Goal: Information Seeking & Learning: Find specific fact

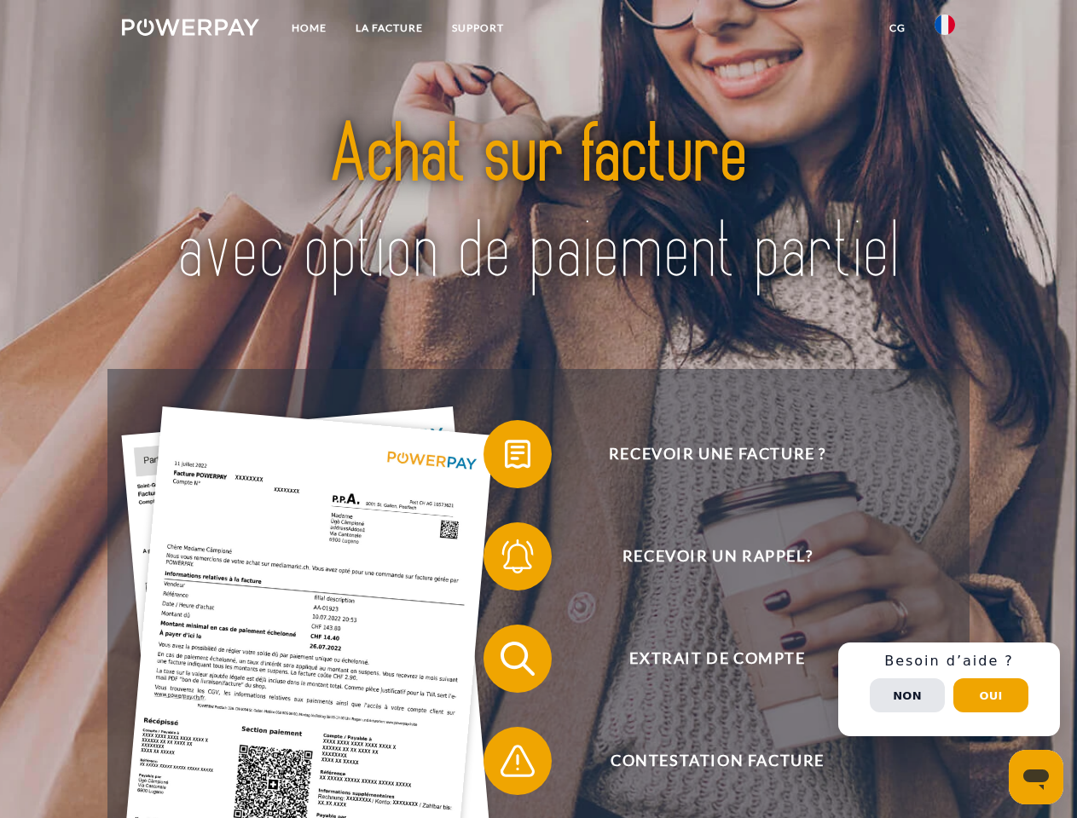
click at [190, 30] on img at bounding box center [190, 27] width 137 height 17
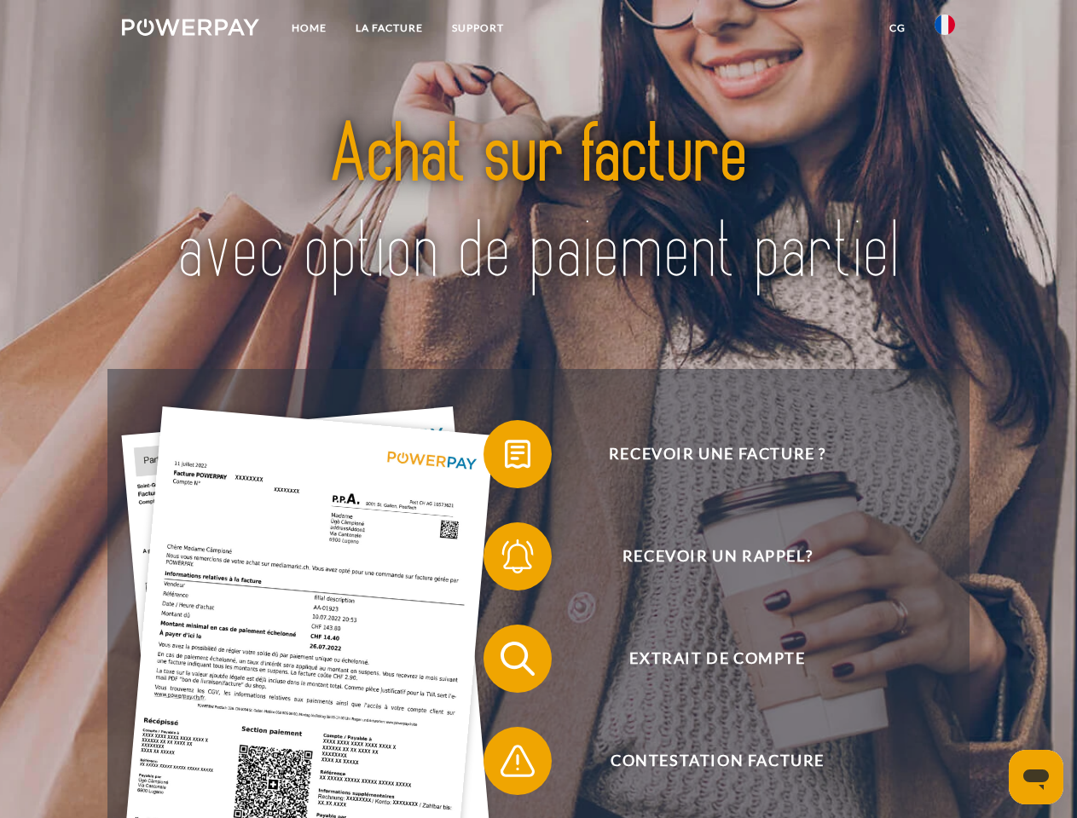
click at [945, 30] on img at bounding box center [944, 24] width 20 height 20
click at [897, 28] on link "CG" at bounding box center [897, 28] width 45 height 31
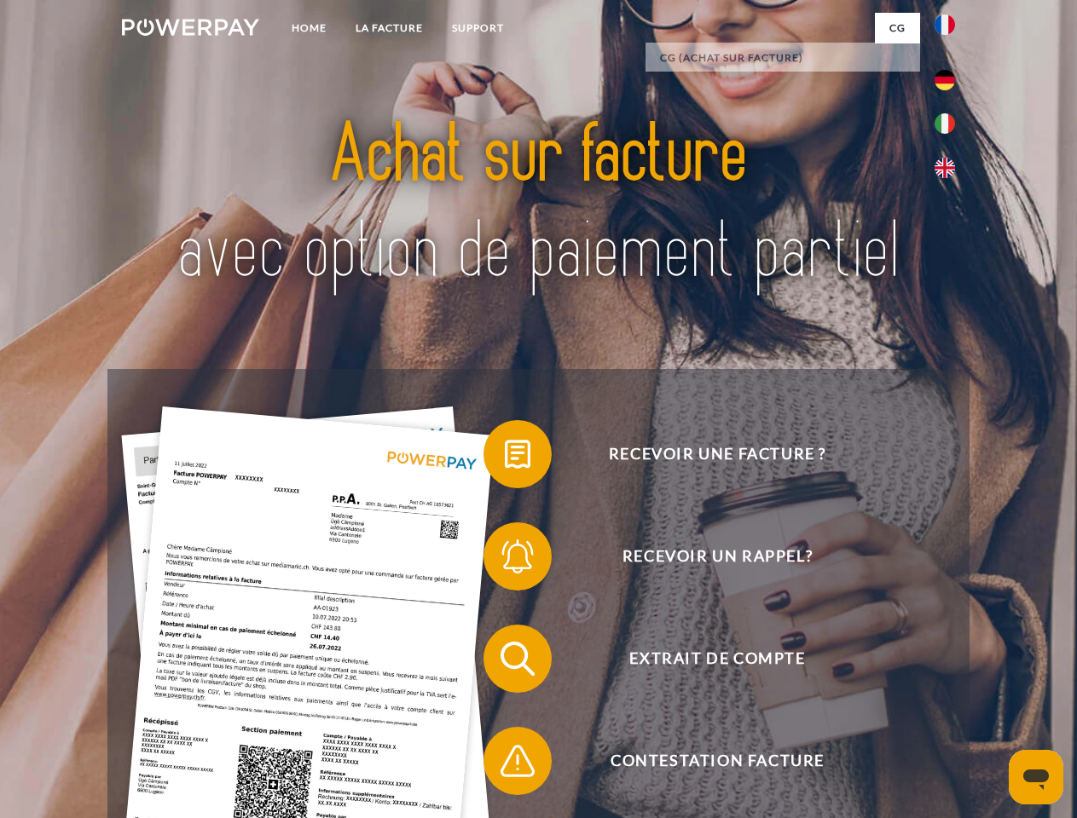
click at [505, 458] on span at bounding box center [491, 454] width 85 height 85
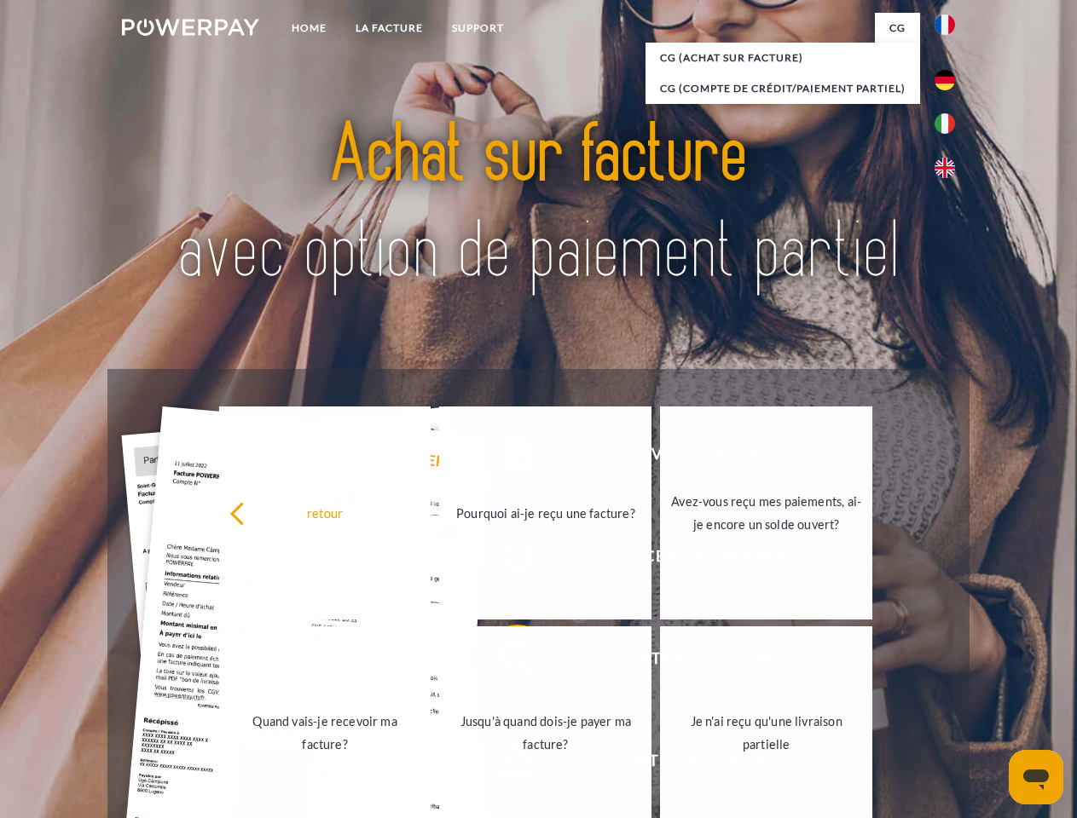
click at [431, 662] on link "Quand vais-je recevoir ma facture?" at bounding box center [325, 733] width 212 height 213
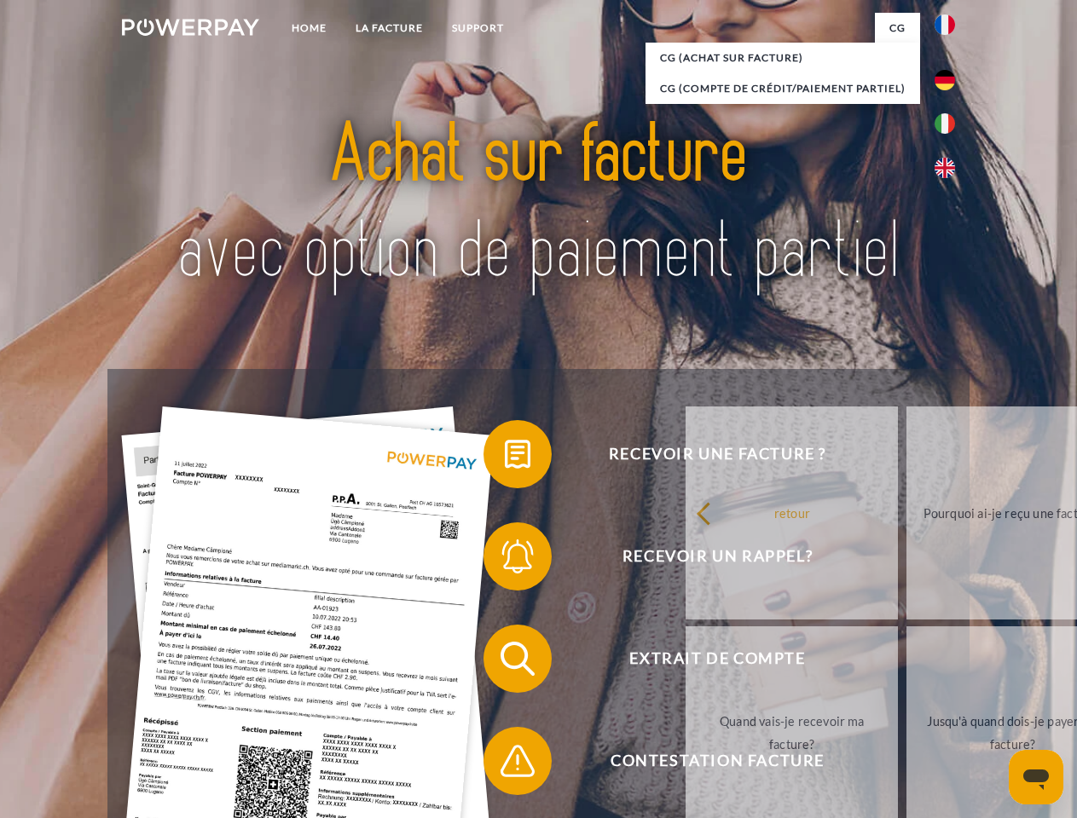
click at [505, 765] on span at bounding box center [491, 761] width 85 height 85
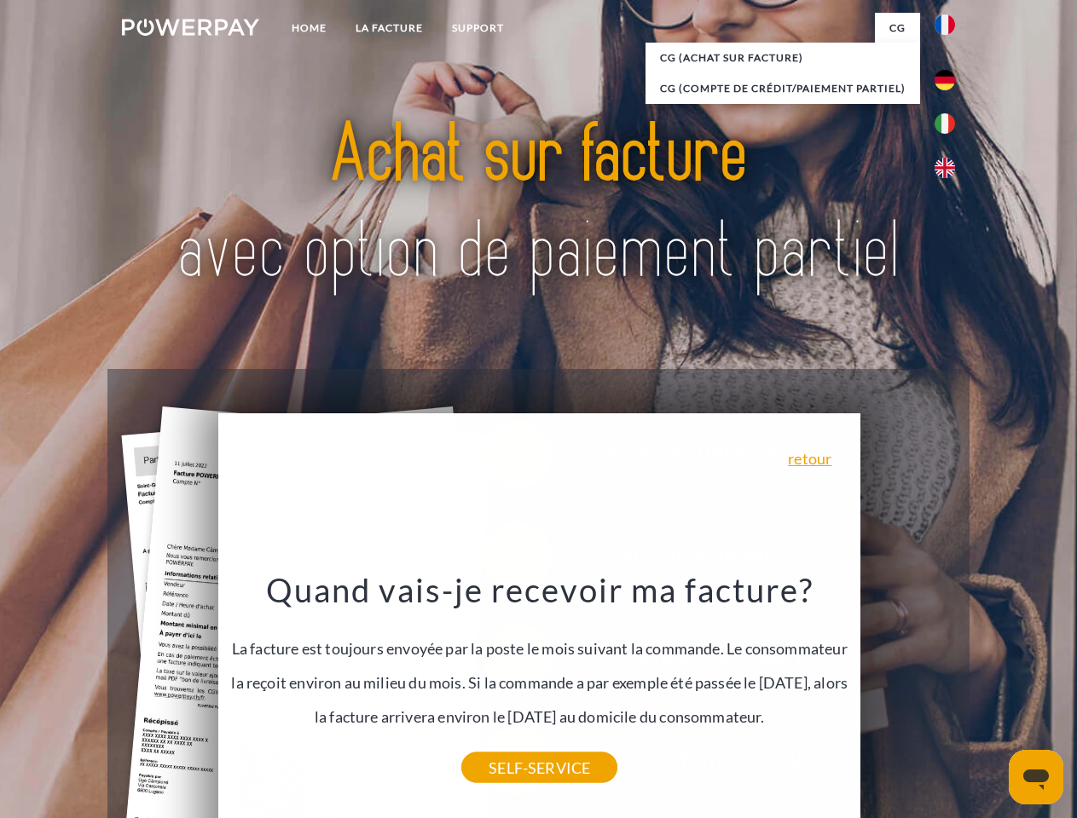
click at [949, 690] on div "Recevoir une facture ? Recevoir un rappel? Extrait de compte retour" at bounding box center [537, 710] width 861 height 682
click at [907, 693] on span "Extrait de compte" at bounding box center [717, 659] width 418 height 68
click at [991, 696] on header "Home LA FACTURE Support" at bounding box center [538, 588] width 1077 height 1177
